Goal: Check status

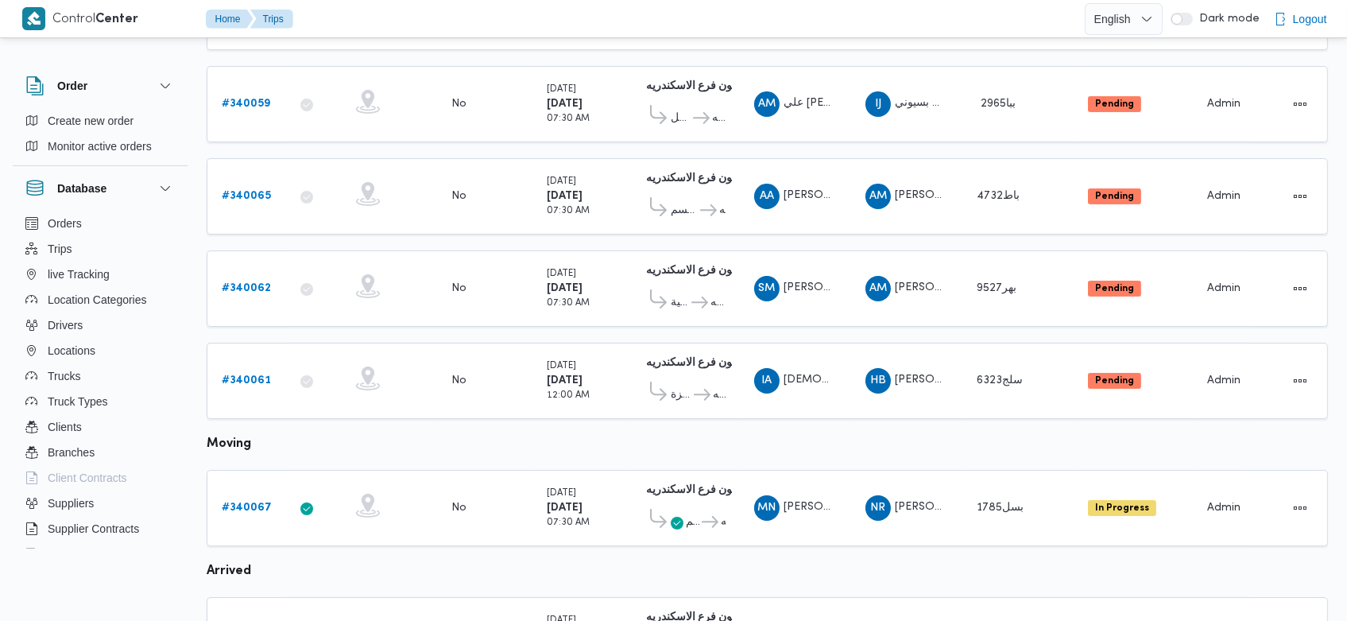
scroll to position [405, 0]
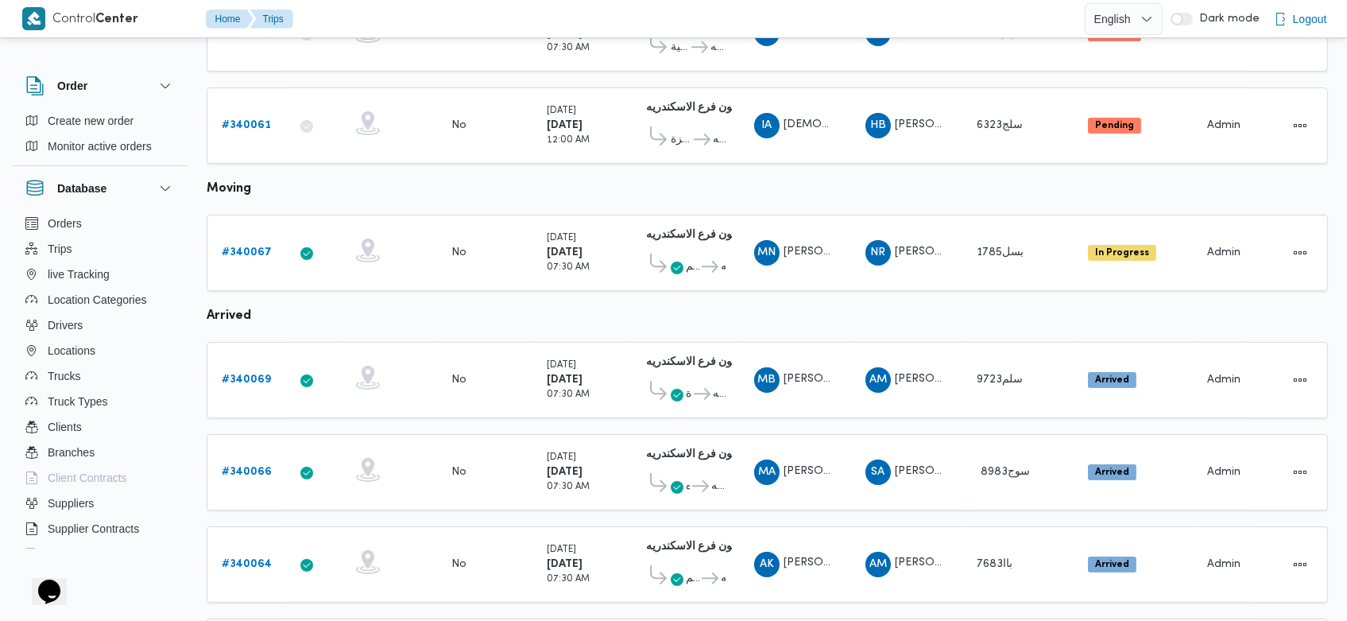
scroll to position [684, 0]
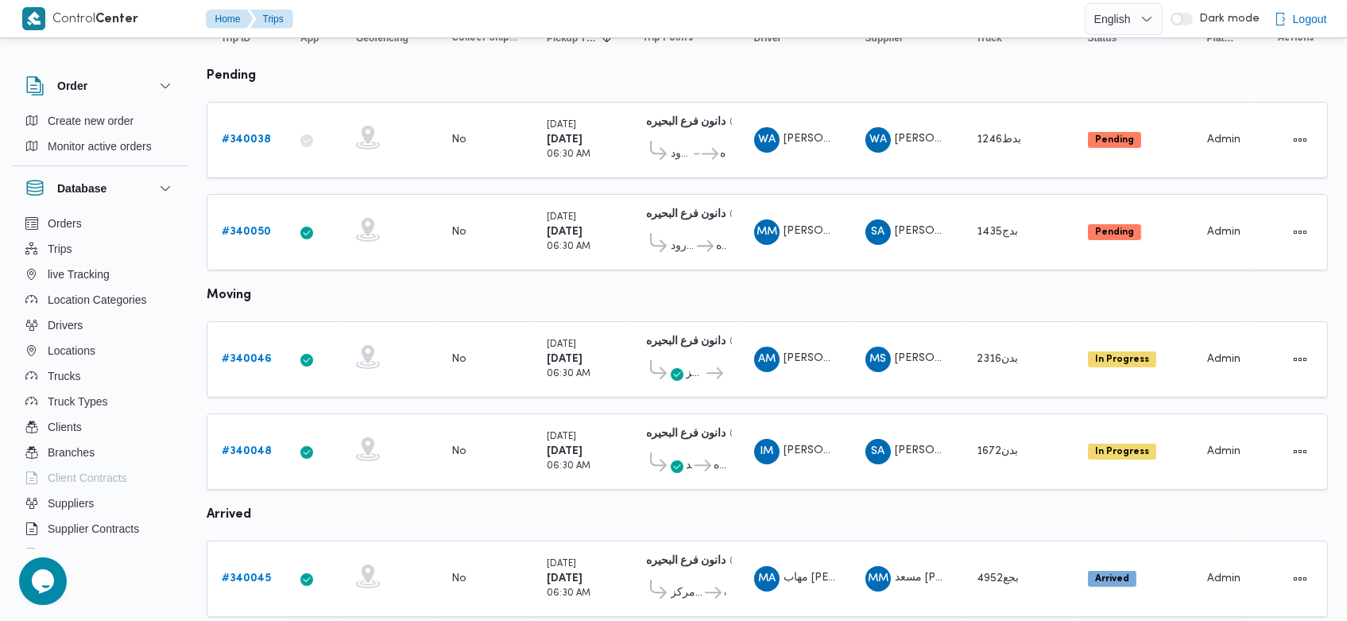
scroll to position [184, 0]
